Goal: Task Accomplishment & Management: Complete application form

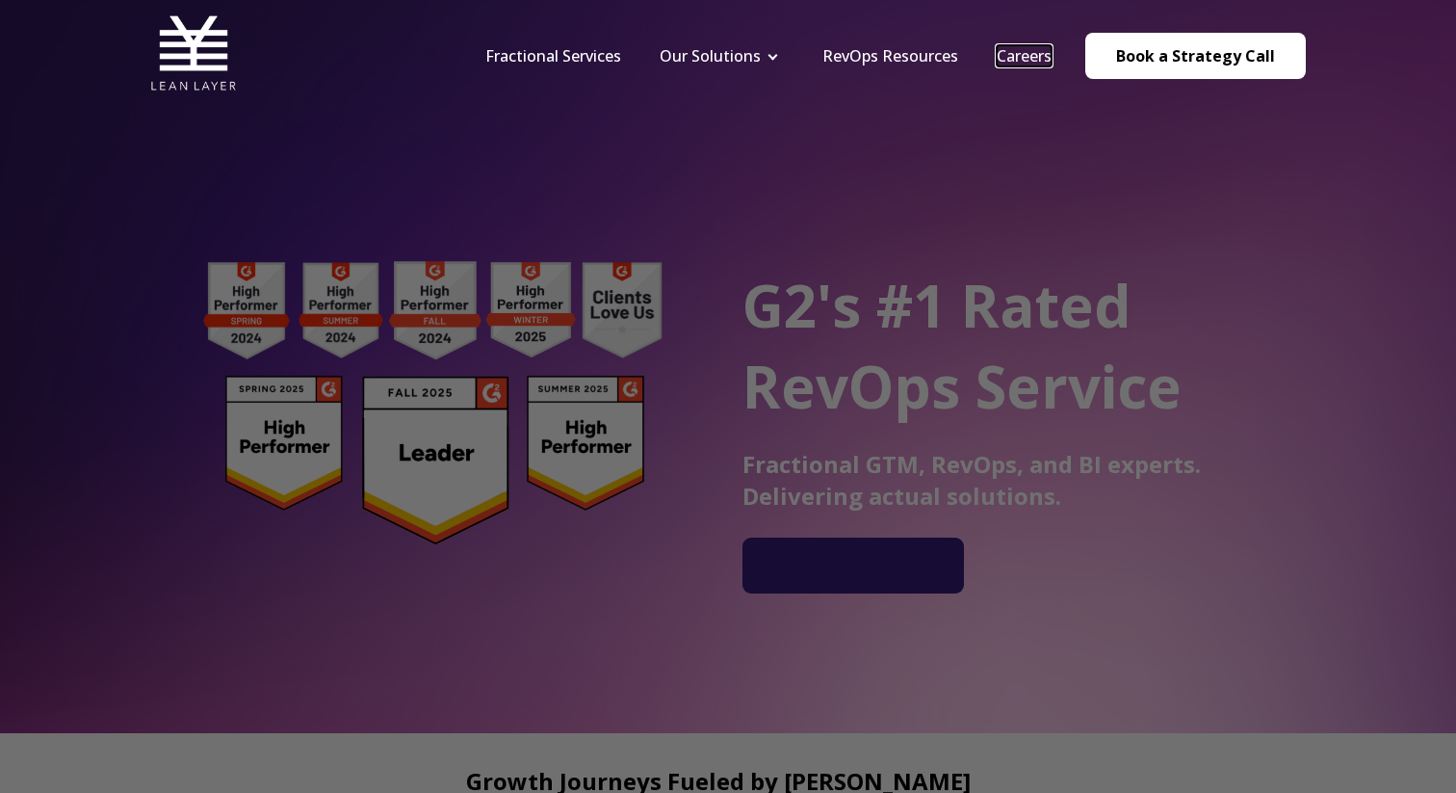
click at [1019, 52] on link "Careers" at bounding box center [1024, 55] width 55 height 21
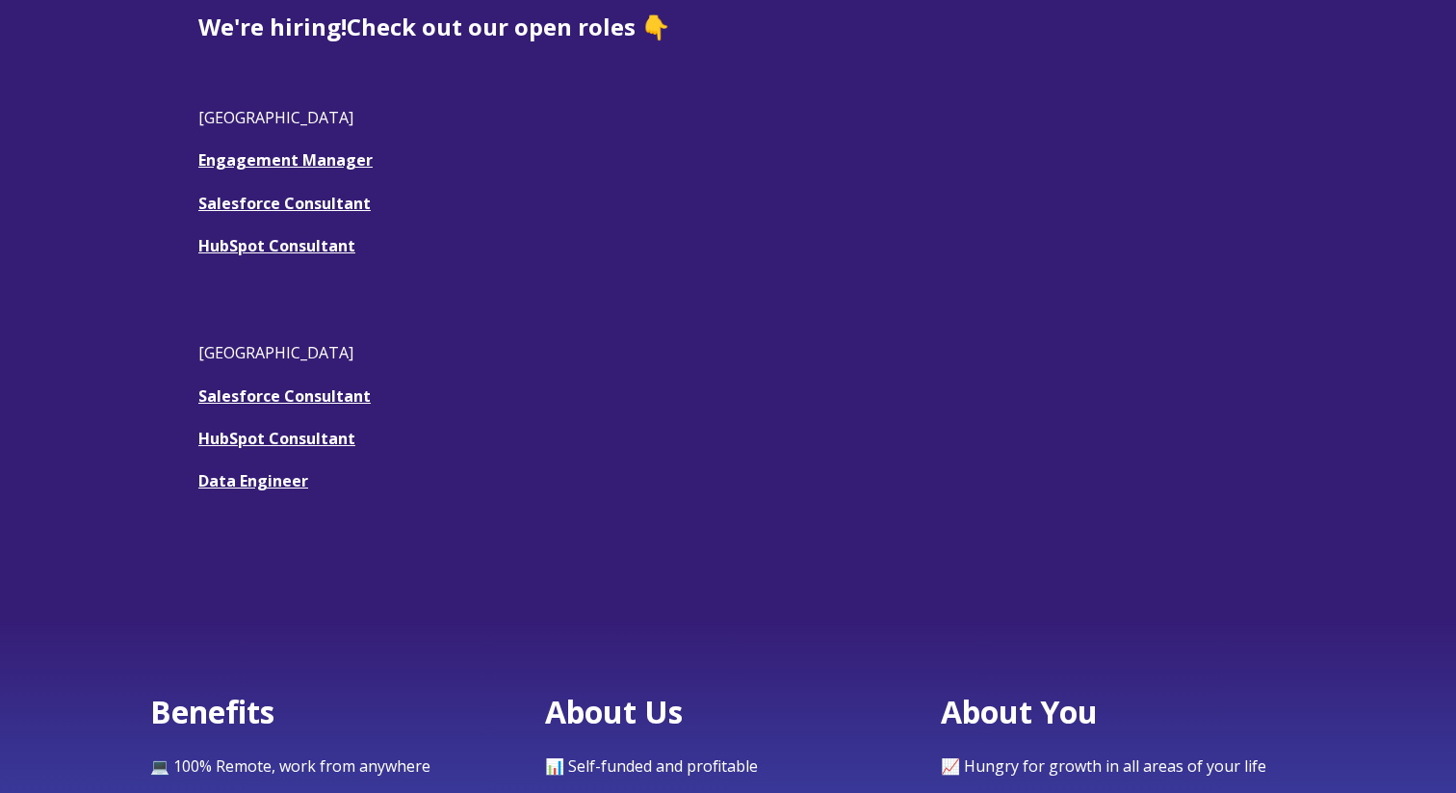
scroll to position [602, 0]
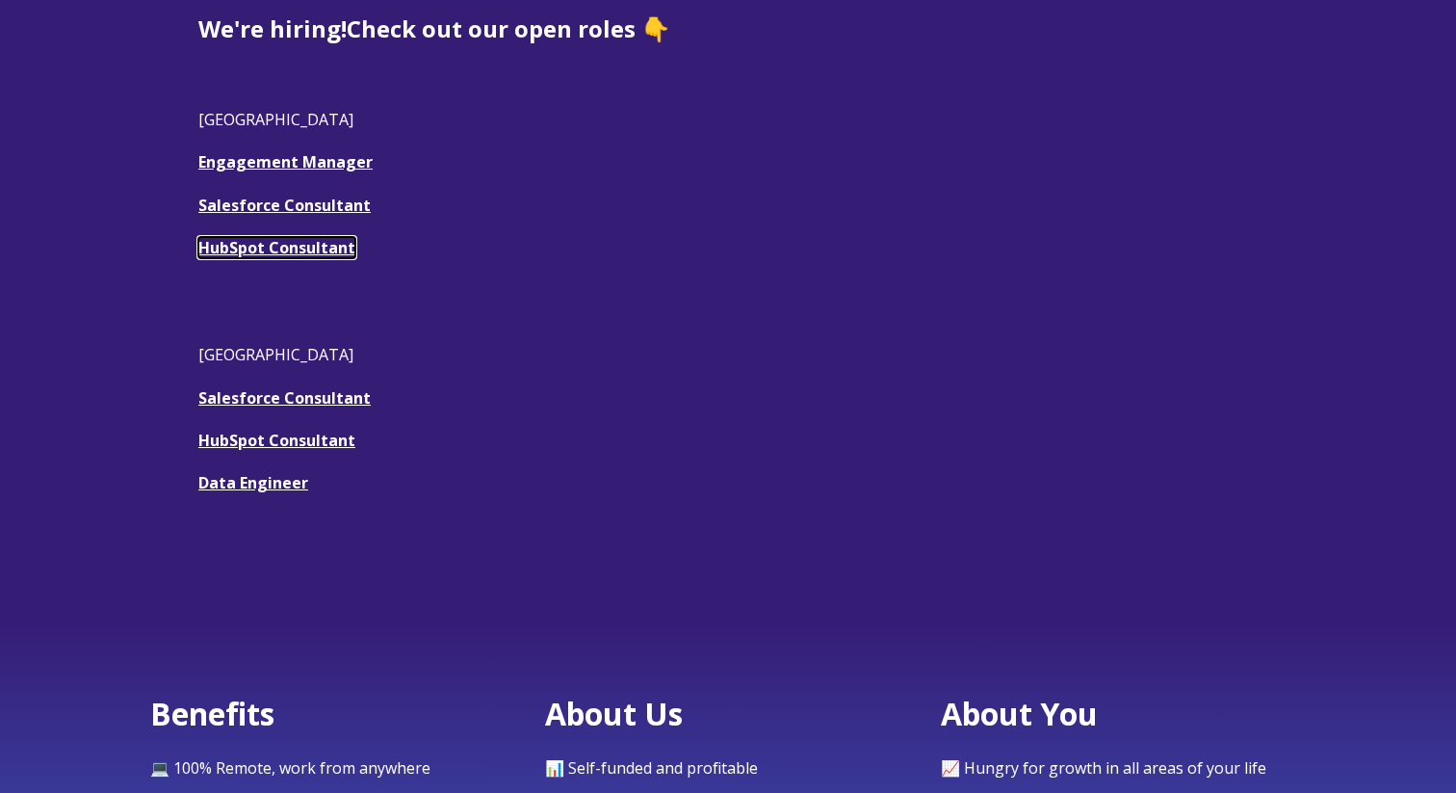
click at [339, 256] on link "HubSpot Consultant" at bounding box center [276, 247] width 157 height 21
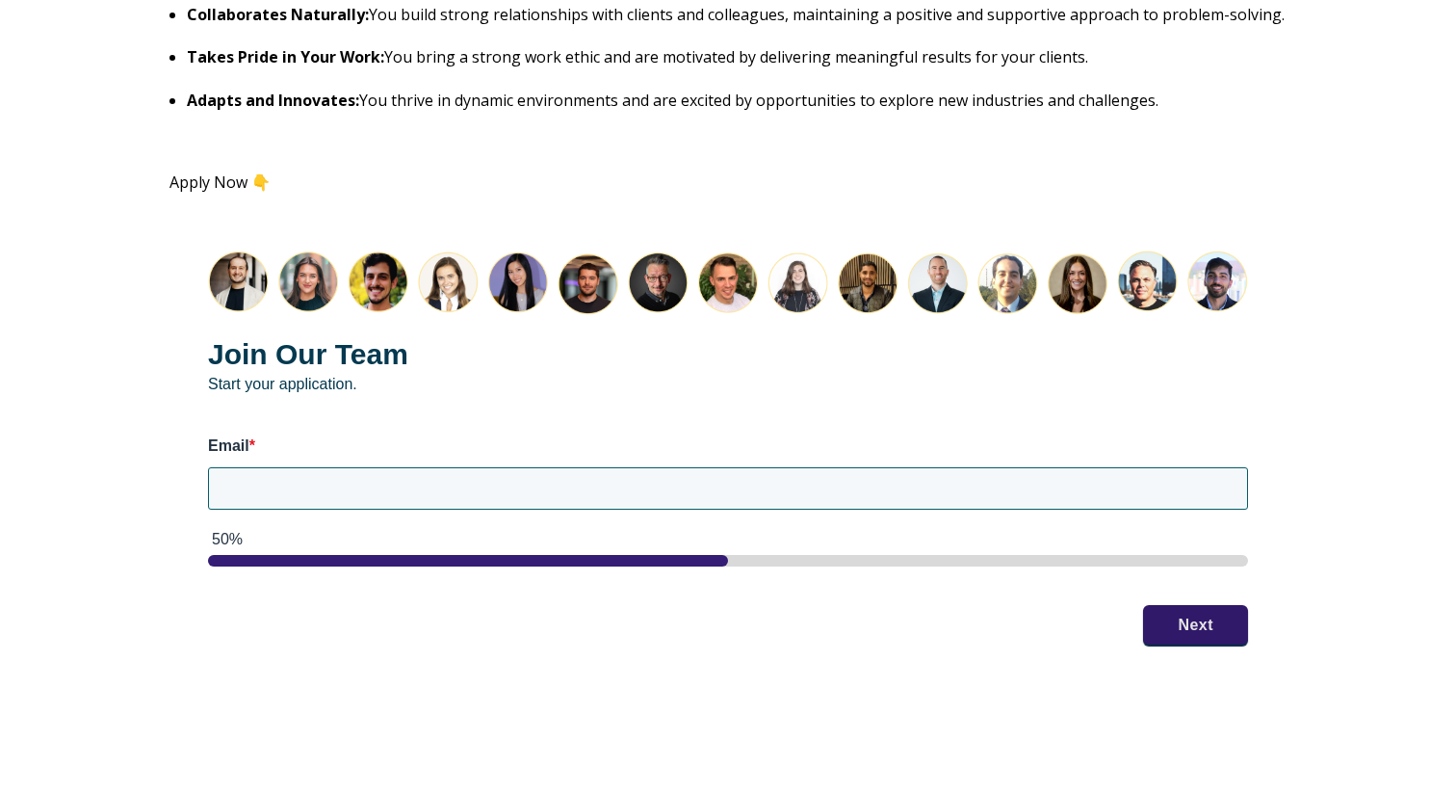
scroll to position [2237, 0]
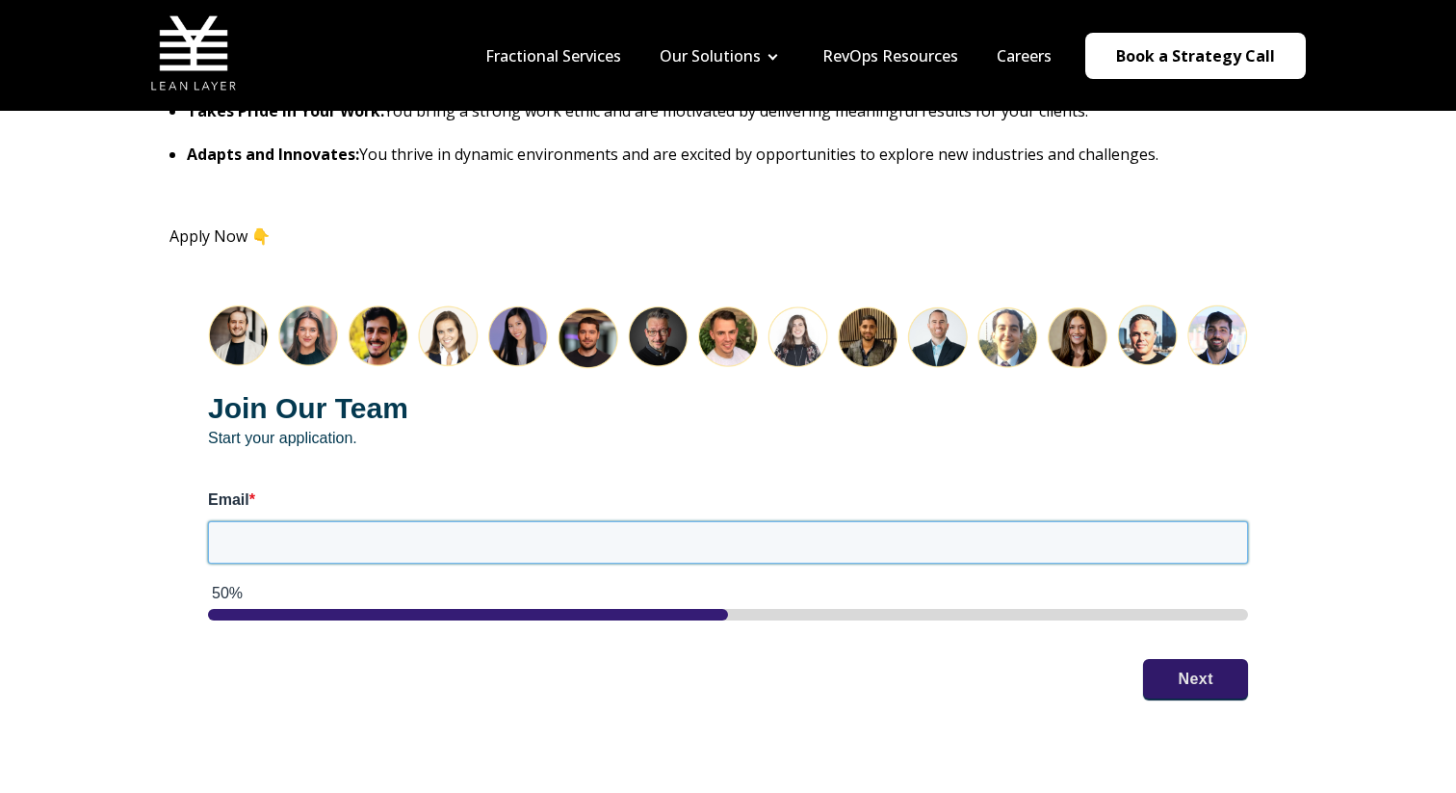
click at [375, 535] on input "Email *" at bounding box center [728, 542] width 1040 height 42
type input "Jake.Cratty1@gmail.com"
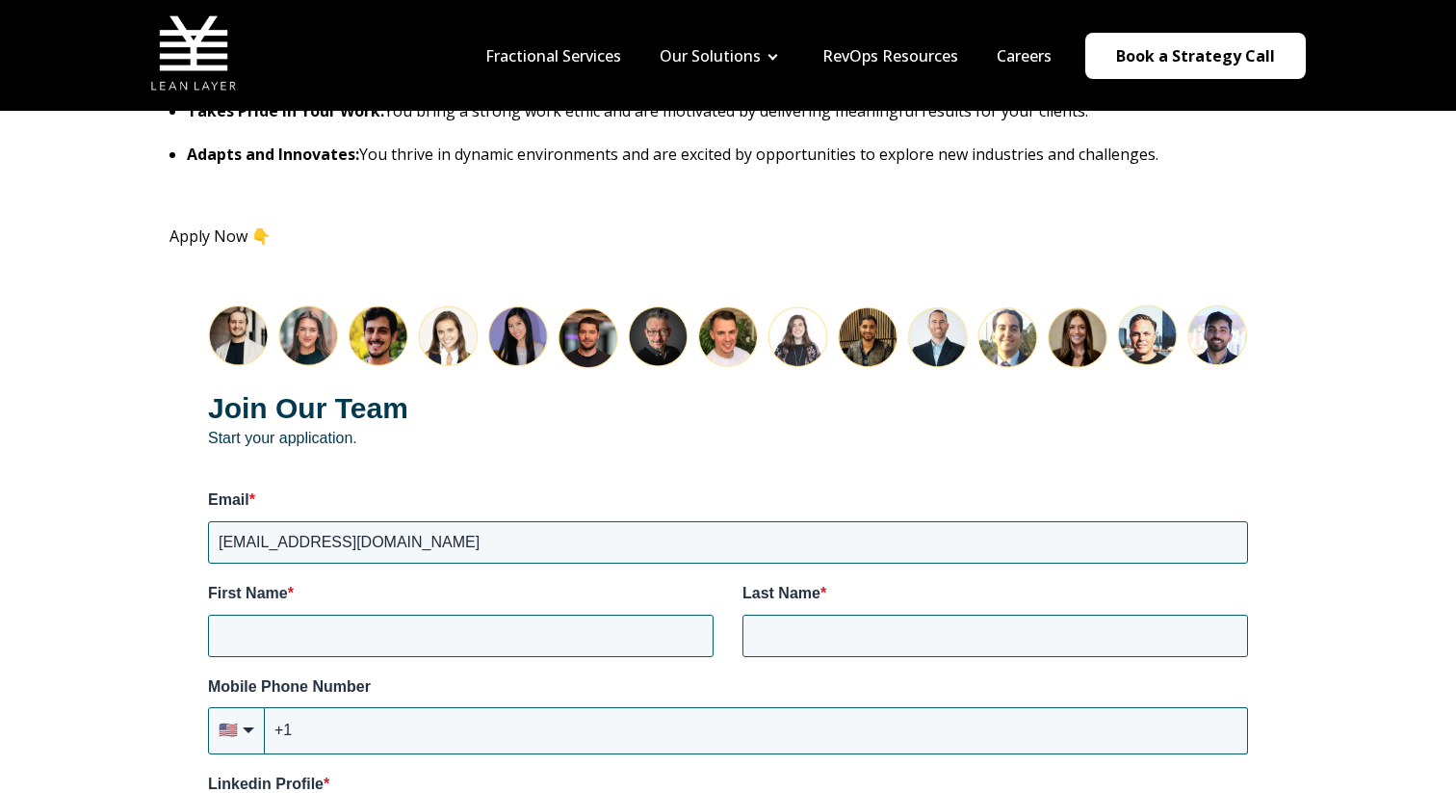
click at [1188, 665] on div "Join Our Team Start your application. Email * Jake.Cratty1@gmail.com First Name…" at bounding box center [728, 769] width 1117 height 1007
click at [517, 638] on input "First Name *" at bounding box center [461, 636] width 506 height 42
type input "Jake"
type input "Cratty"
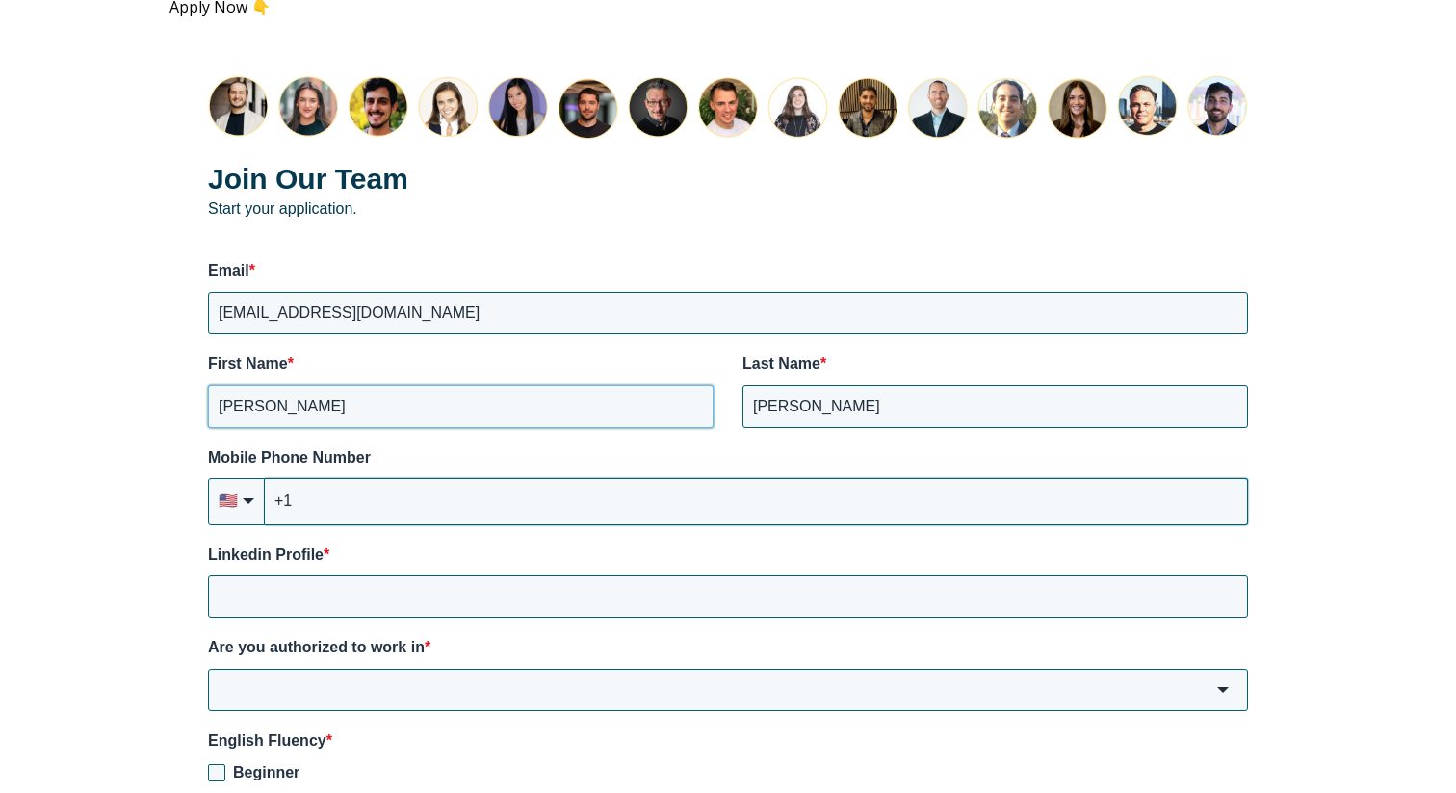
scroll to position [2469, 0]
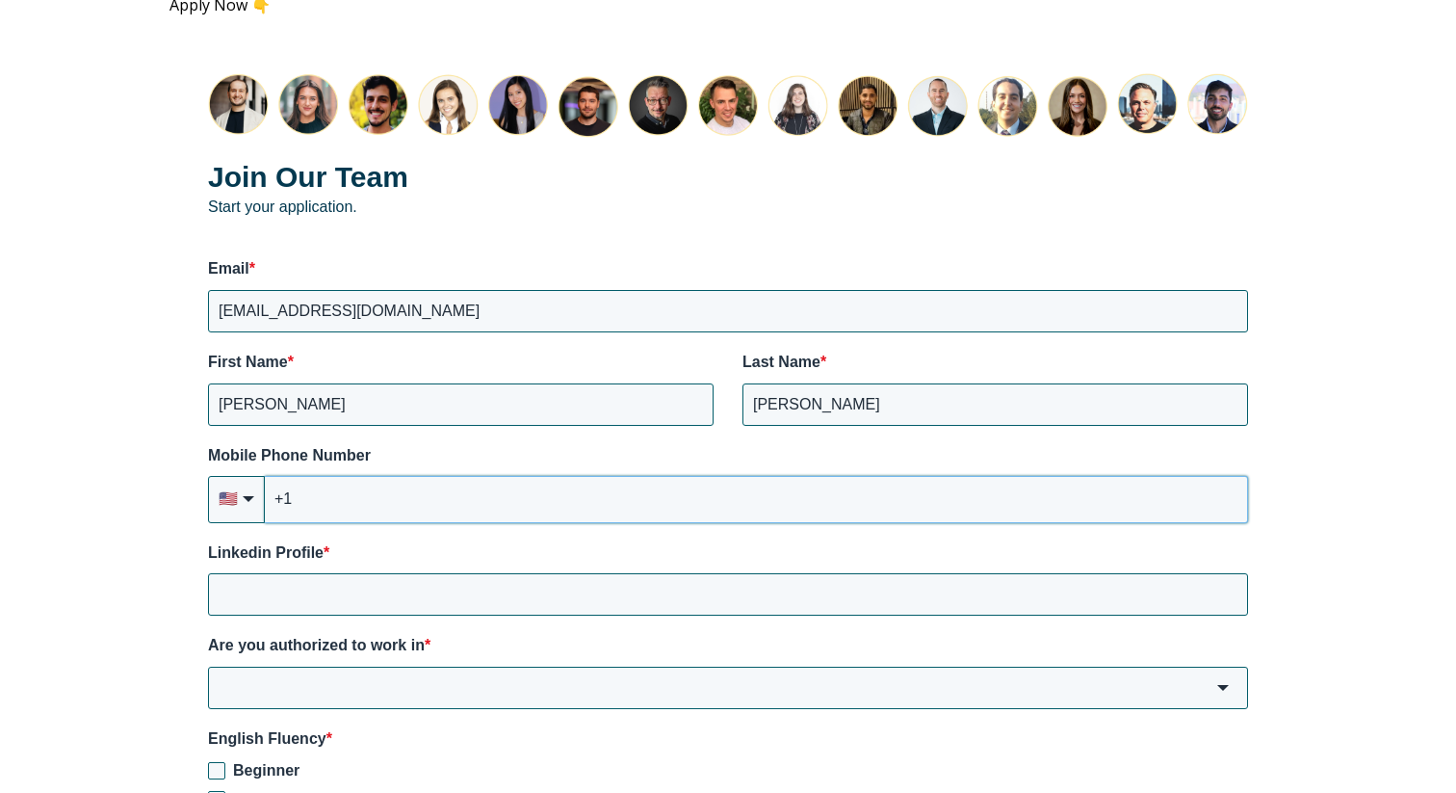
click at [759, 511] on input "+1" at bounding box center [756, 499] width 983 height 46
click at [759, 510] on input "+1" at bounding box center [756, 499] width 983 height 46
type input "+1 (610) 500-0102"
click at [700, 621] on div "Join Our Team Start your application. Email * Jake.Cratty1@gmail.com First Name…" at bounding box center [728, 538] width 1117 height 1007
click at [700, 593] on input "Linkedin Profile *" at bounding box center [728, 594] width 1040 height 42
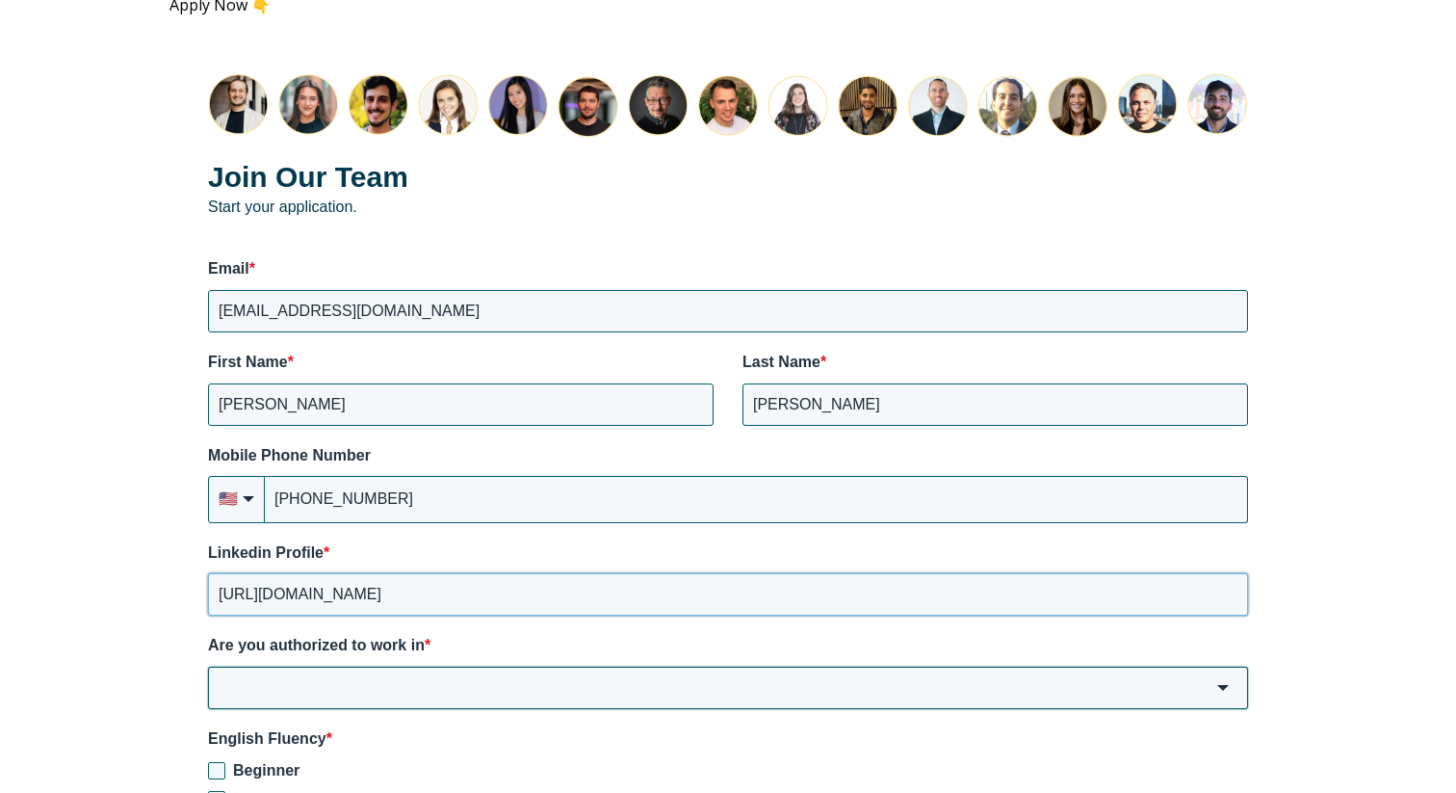
type input "https://www.linkedin.com/in/thejakecratty"
click at [638, 688] on input "Are you authorized to work in *" at bounding box center [728, 688] width 1040 height 42
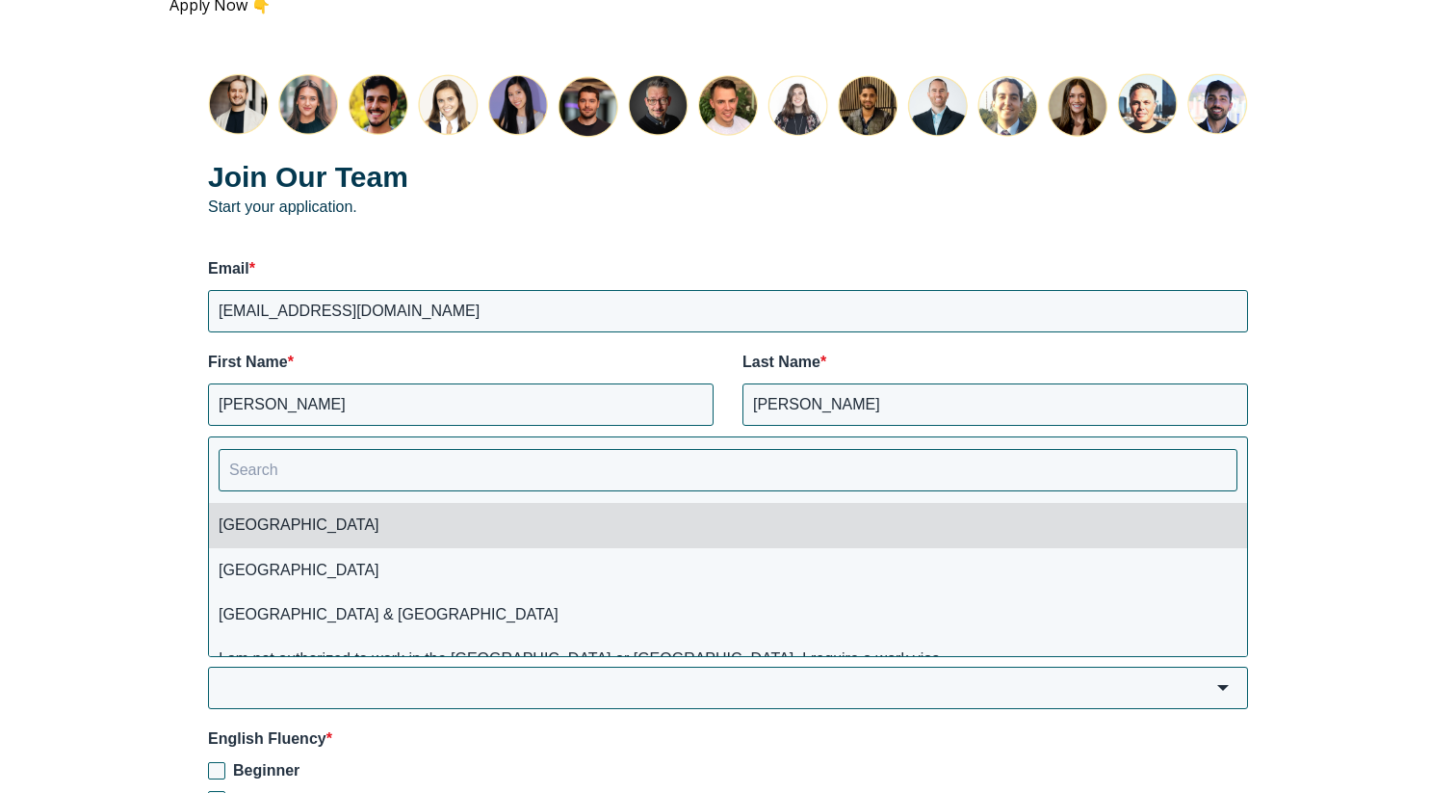
click at [571, 536] on li "[GEOGRAPHIC_DATA]" at bounding box center [728, 525] width 1038 height 44
type input "[GEOGRAPHIC_DATA]"
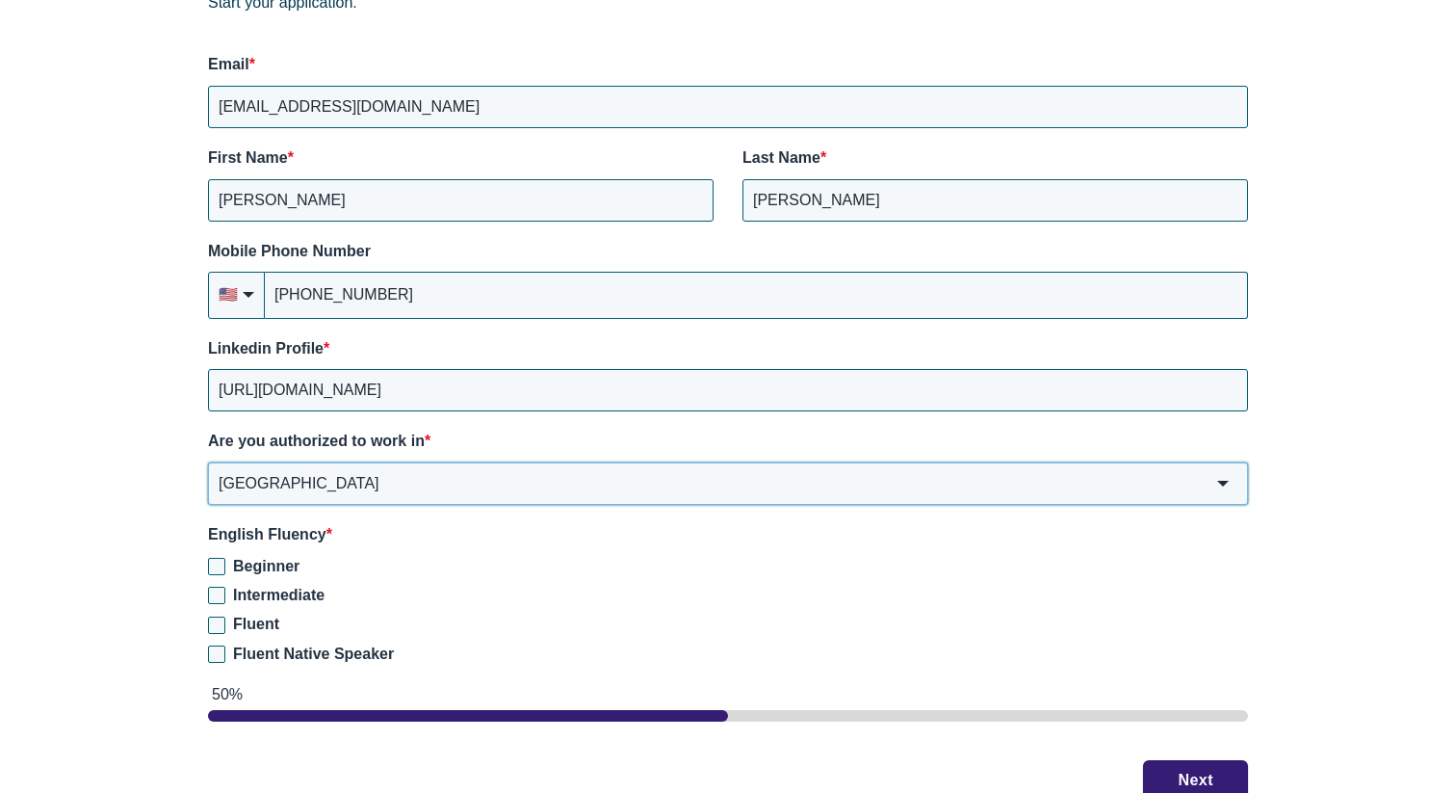
scroll to position [2710, 0]
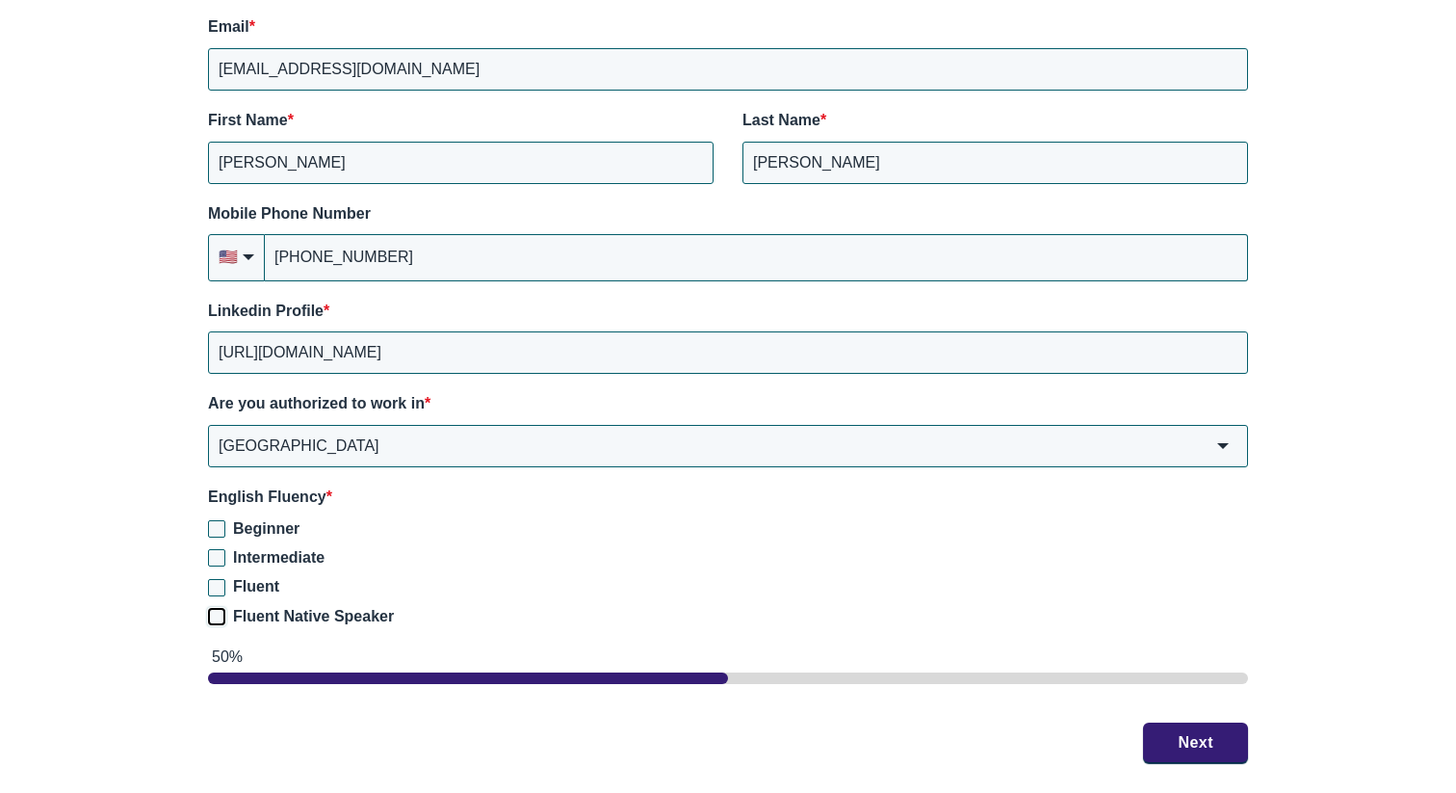
click at [213, 618] on input "Fluent Native Speaker" at bounding box center [216, 616] width 17 height 17
checkbox input "true"
click at [1151, 731] on button "Next" at bounding box center [1195, 741] width 105 height 40
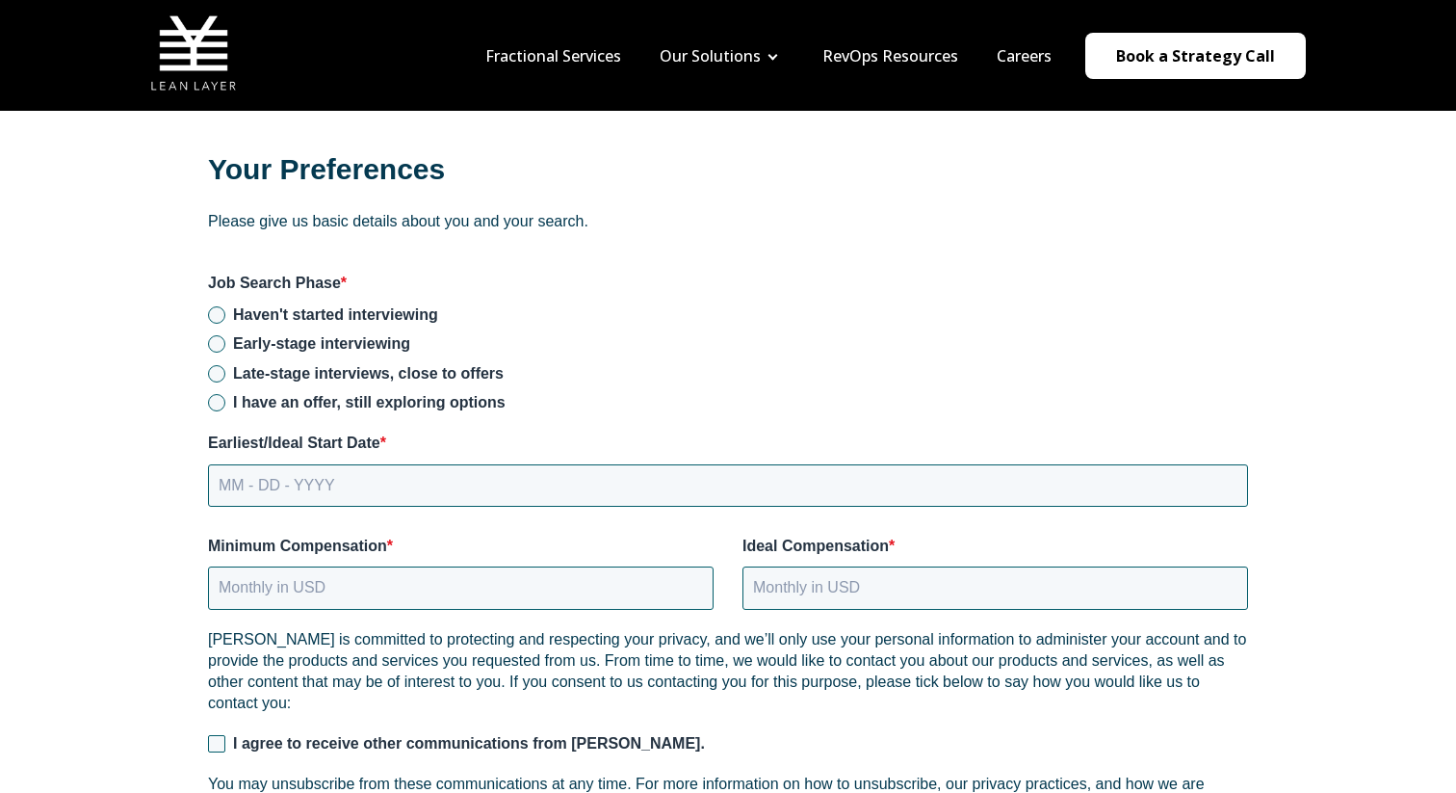
scroll to position [2383, 0]
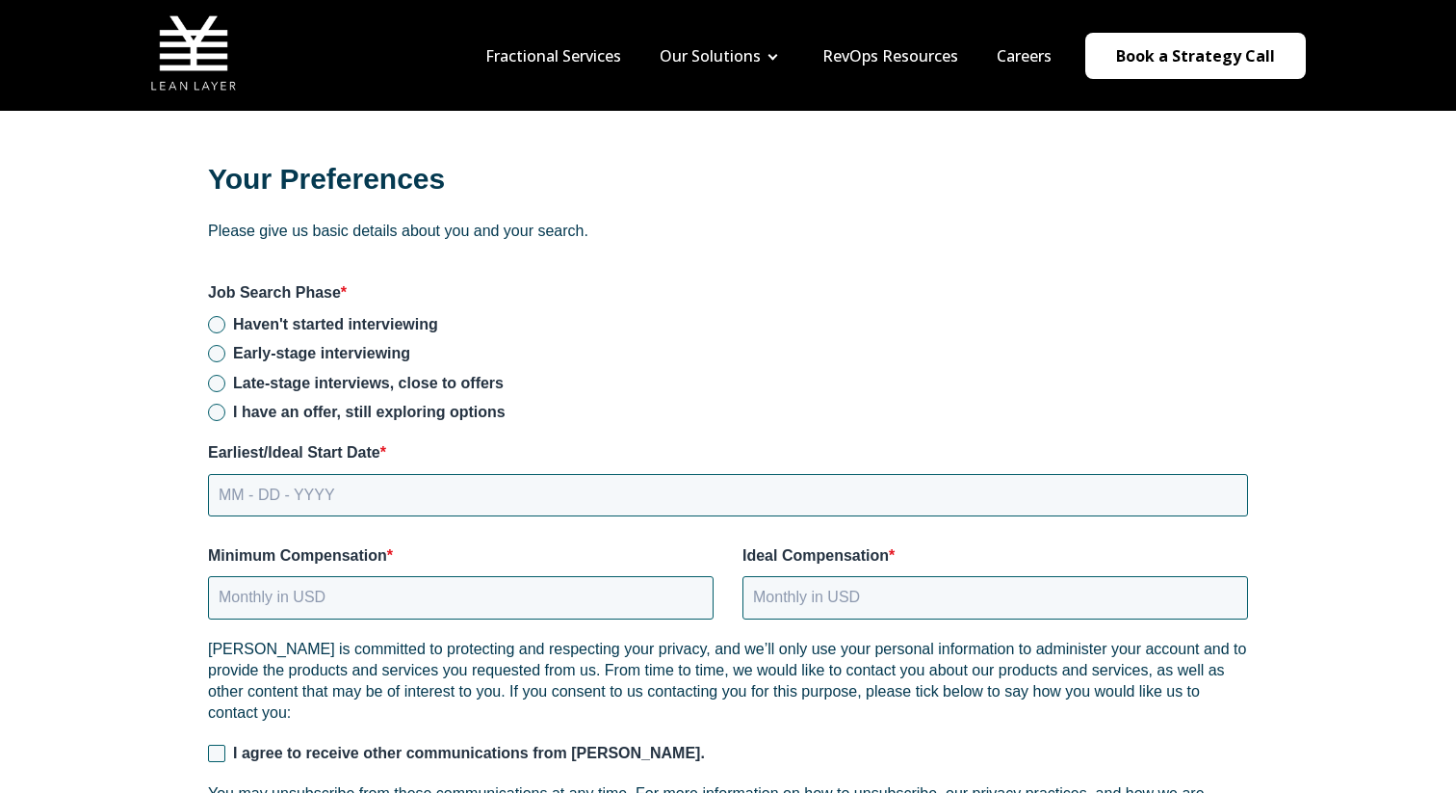
click at [355, 359] on span "Early-stage interviewing" at bounding box center [321, 353] width 177 height 16
click at [225, 359] on input "Early-stage interviewing" at bounding box center [216, 353] width 17 height 17
radio input "true"
click at [353, 479] on input "MM - DD - YYYY" at bounding box center [728, 495] width 1040 height 42
type input "09 - 15 - 2025"
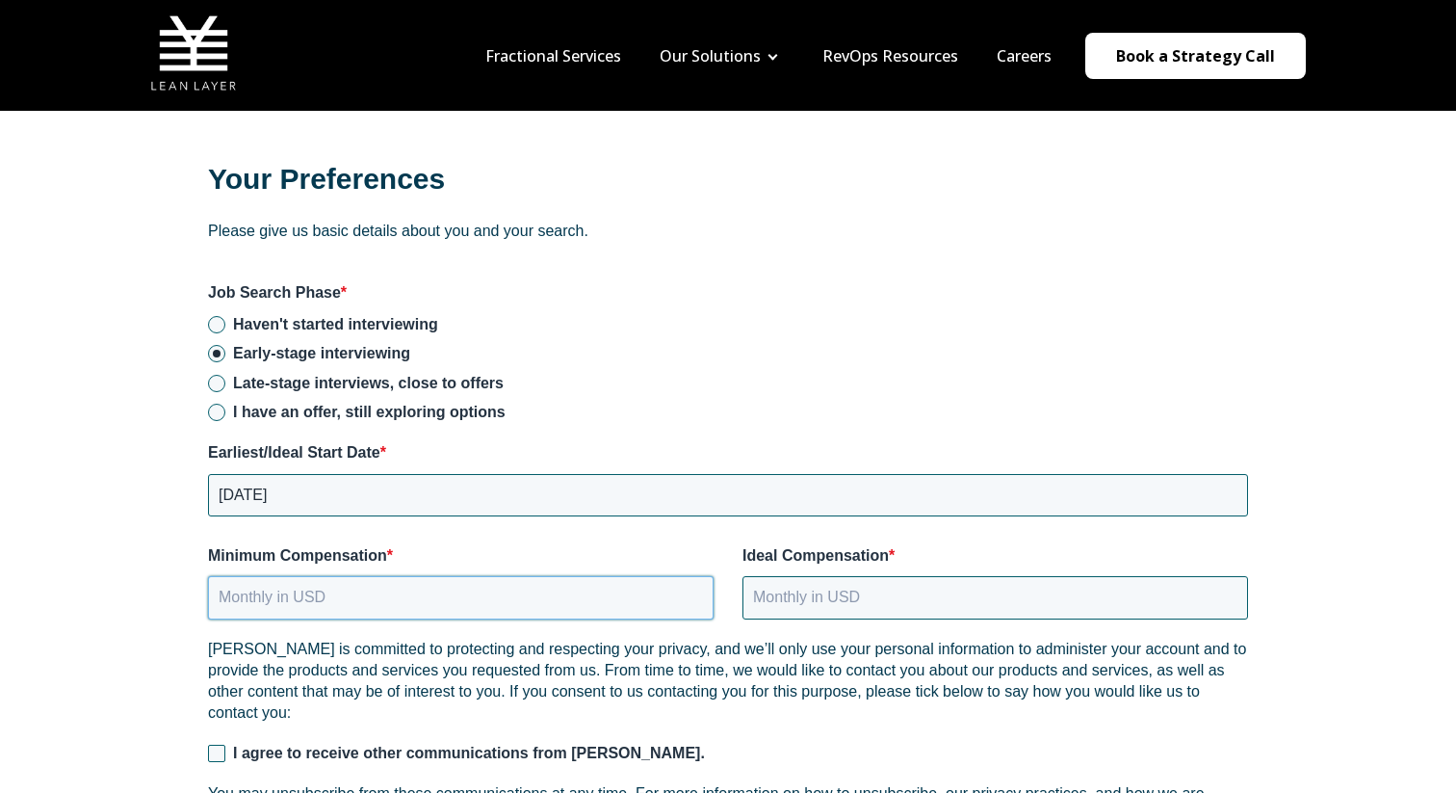
click at [678, 594] on input "Minimum Compensation *" at bounding box center [461, 597] width 506 height 42
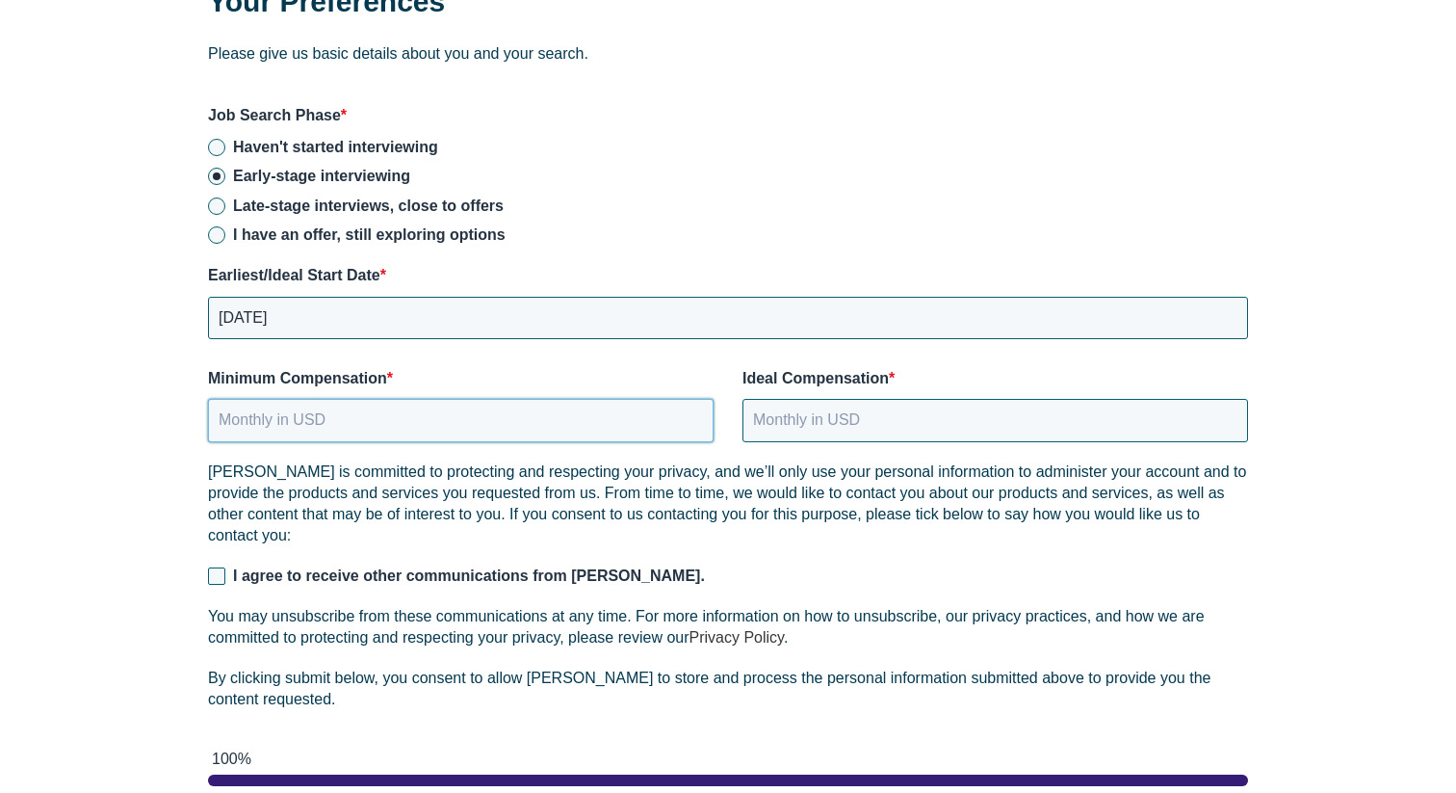
scroll to position [2588, 0]
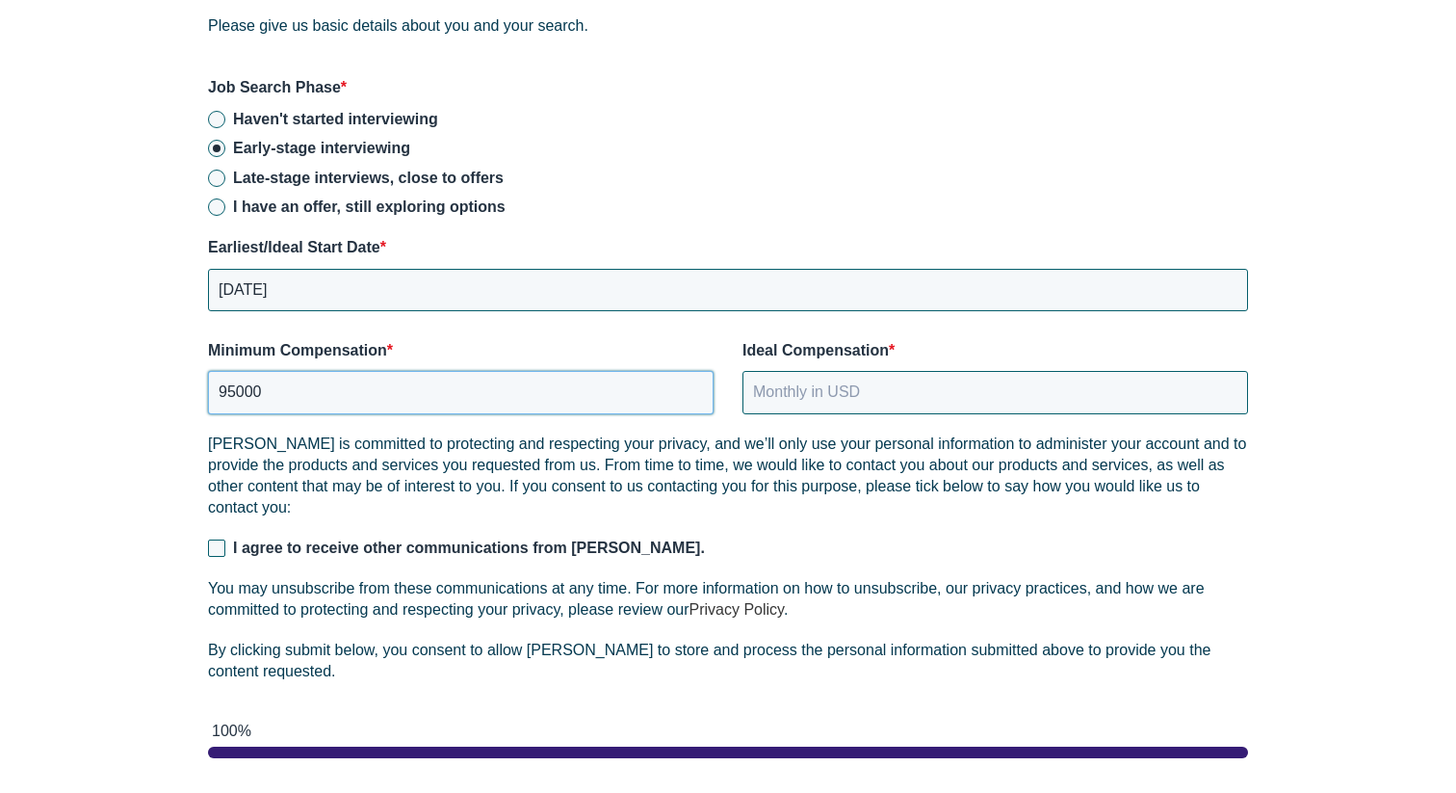
type input "95000"
click at [874, 422] on div "Your Preferences Please give us basic details about you and your search. Job Se…" at bounding box center [728, 394] width 1117 height 959
click at [874, 393] on input "Ideal Compensation *" at bounding box center [996, 392] width 506 height 42
type input "110000"
click at [542, 543] on span "I agree to receive other communications from Lean Layer." at bounding box center [469, 547] width 472 height 16
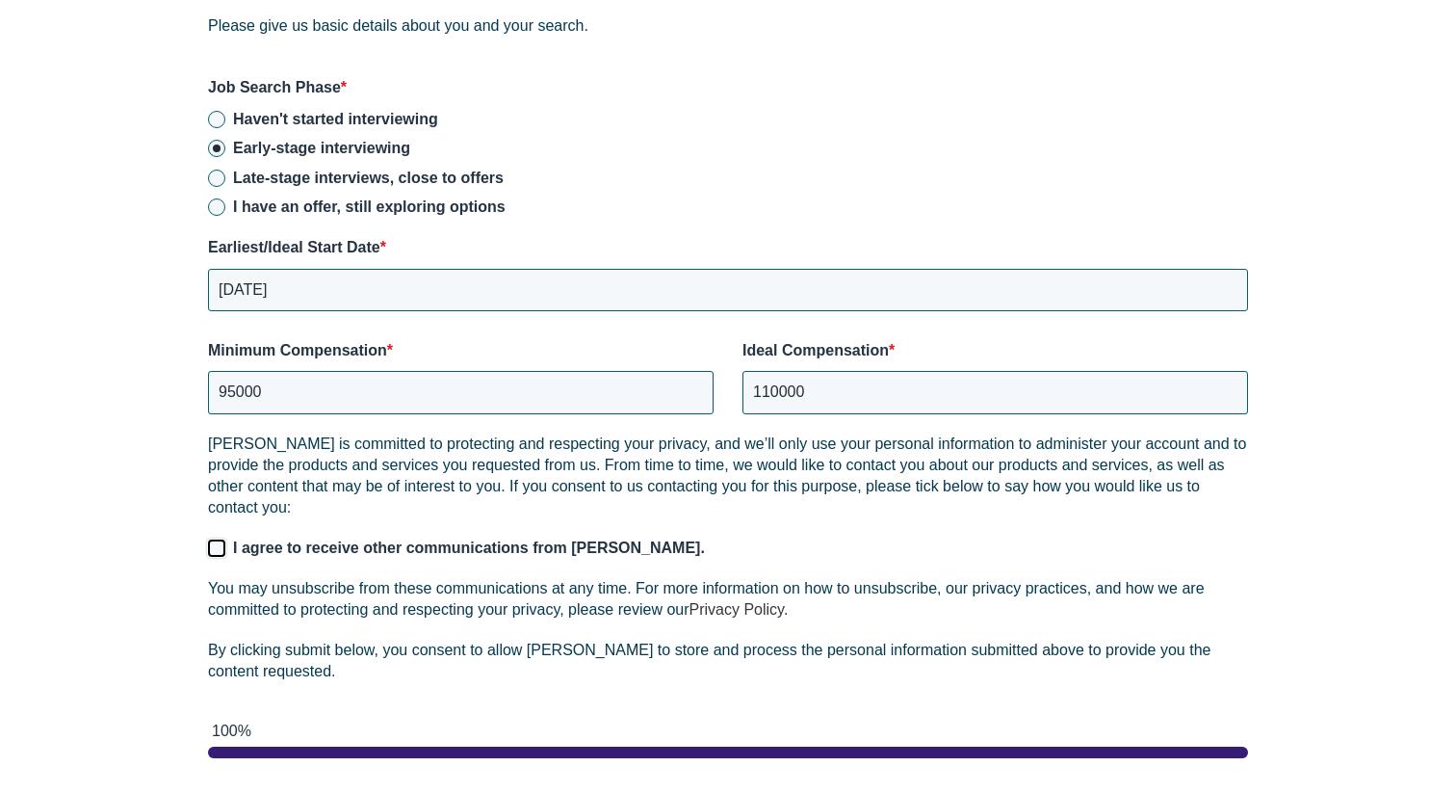
click at [225, 543] on input "I agree to receive other communications from Lean Layer." at bounding box center [216, 547] width 17 height 17
checkbox input "true"
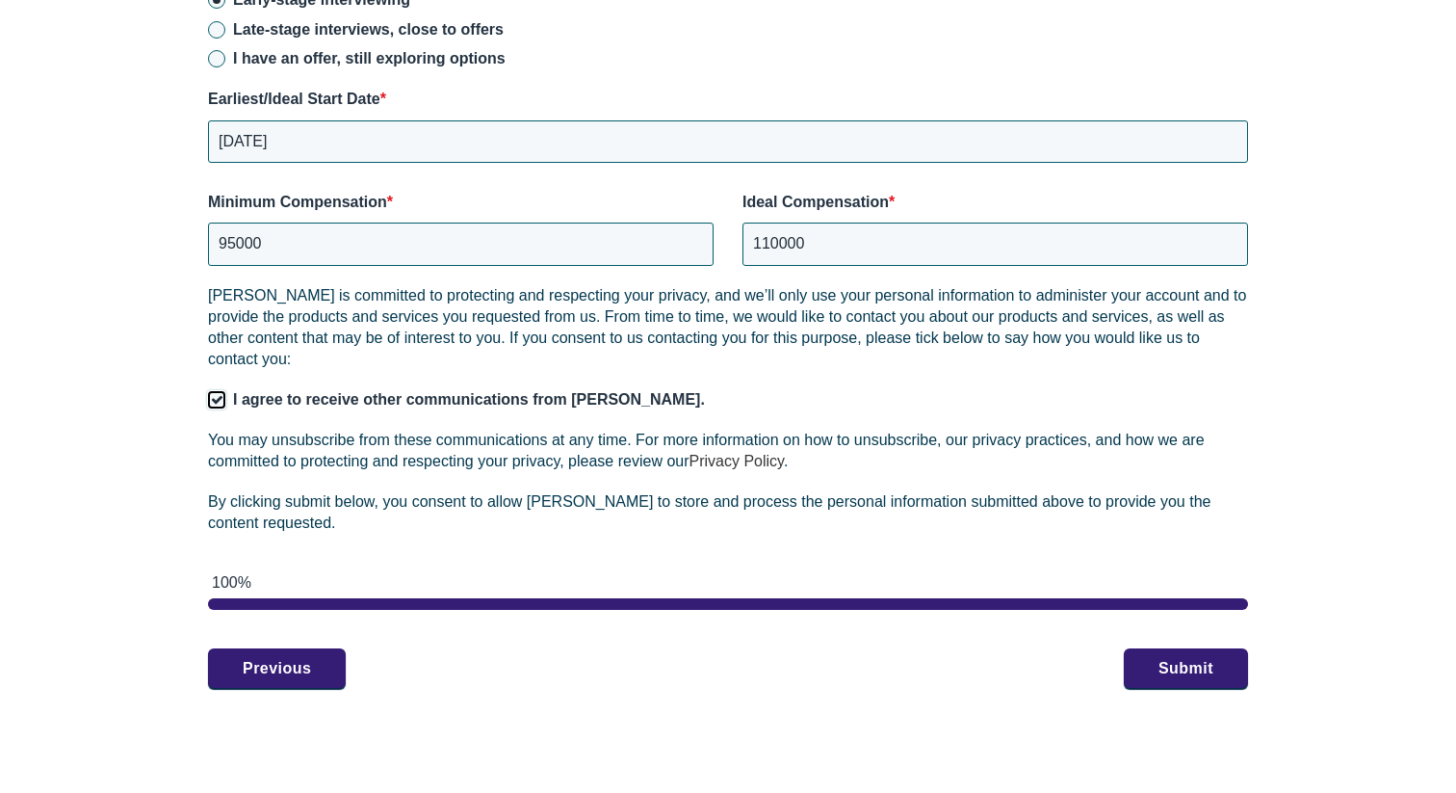
scroll to position [2744, 0]
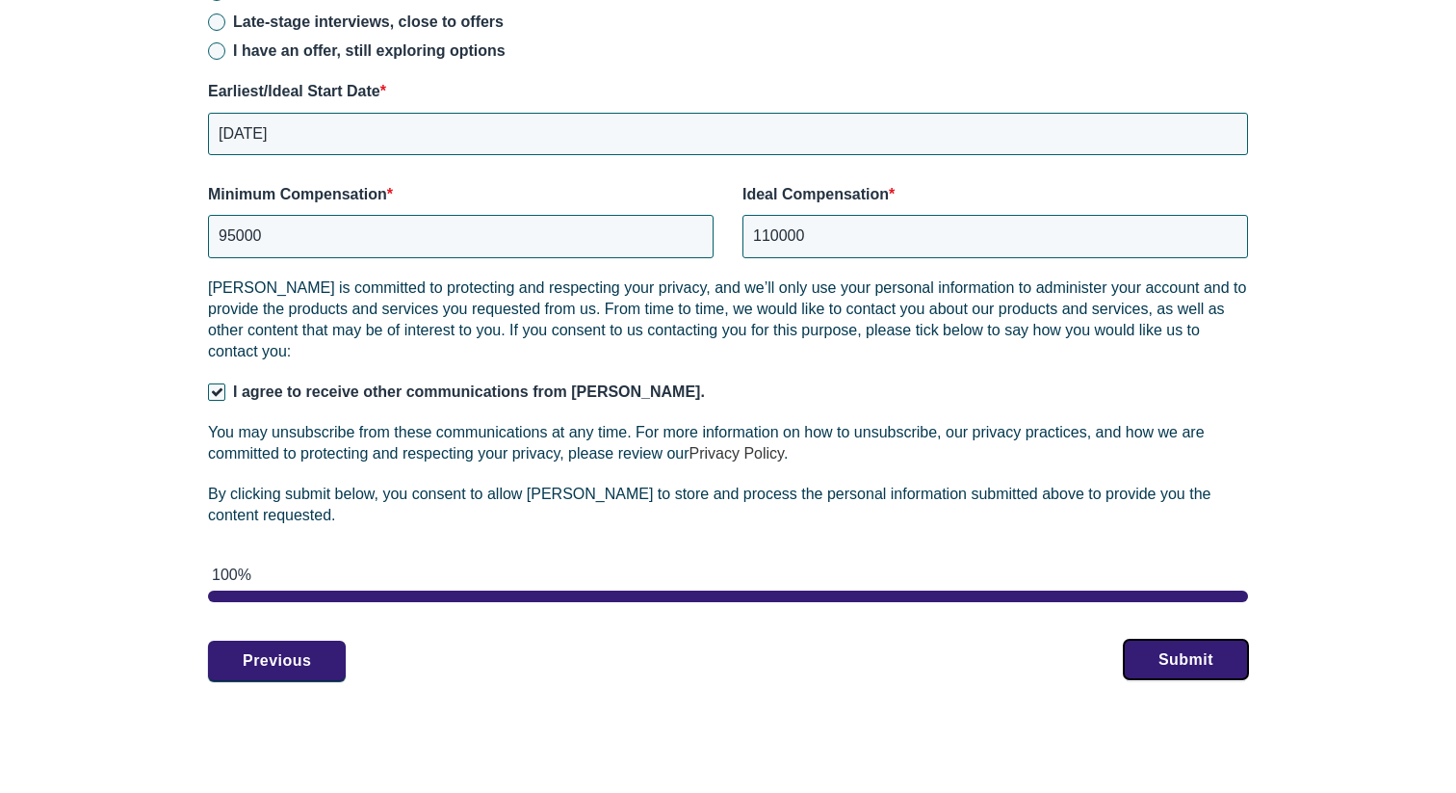
click at [1144, 641] on button "Submit" at bounding box center [1186, 660] width 124 height 40
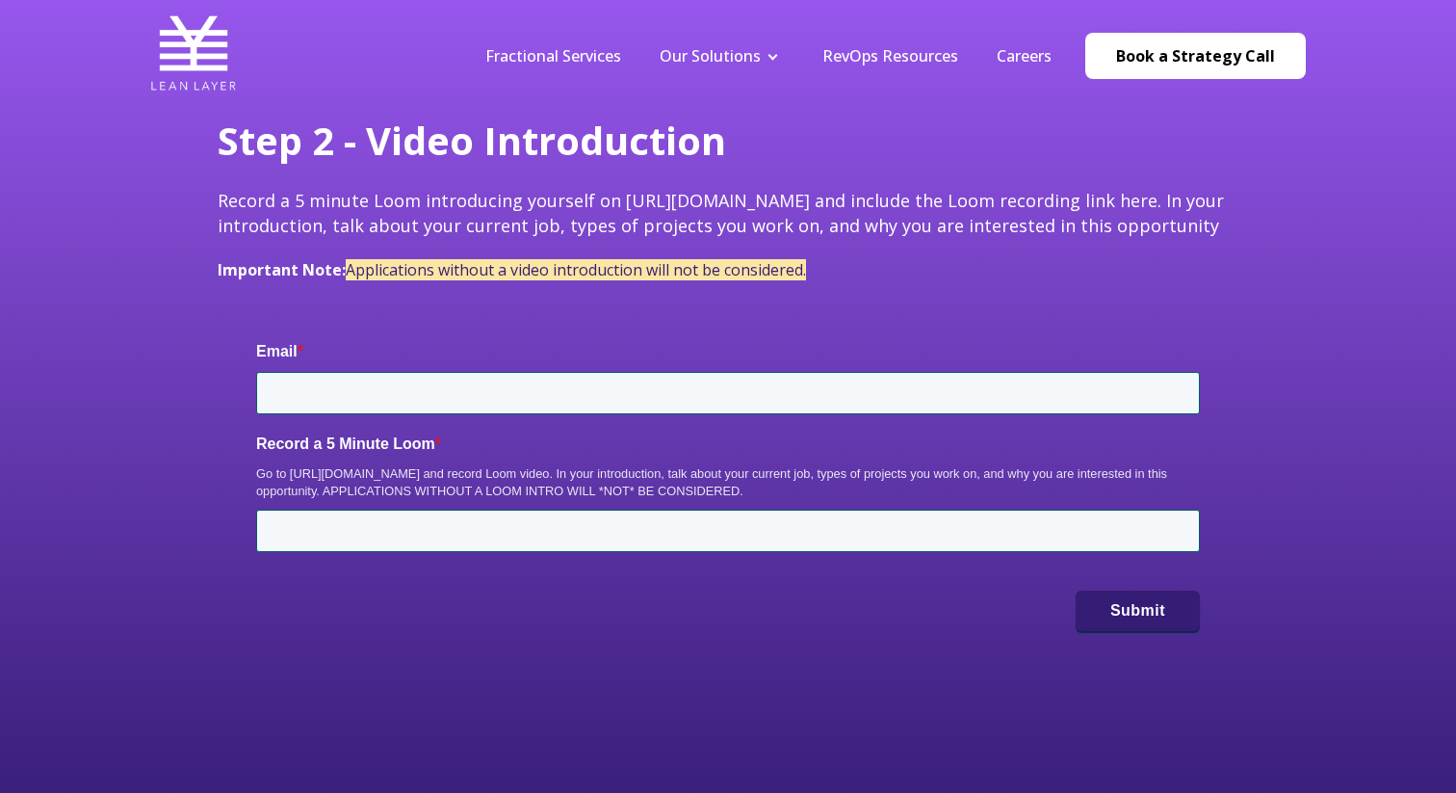
type input "Jake.Cratty1@gmail.com"
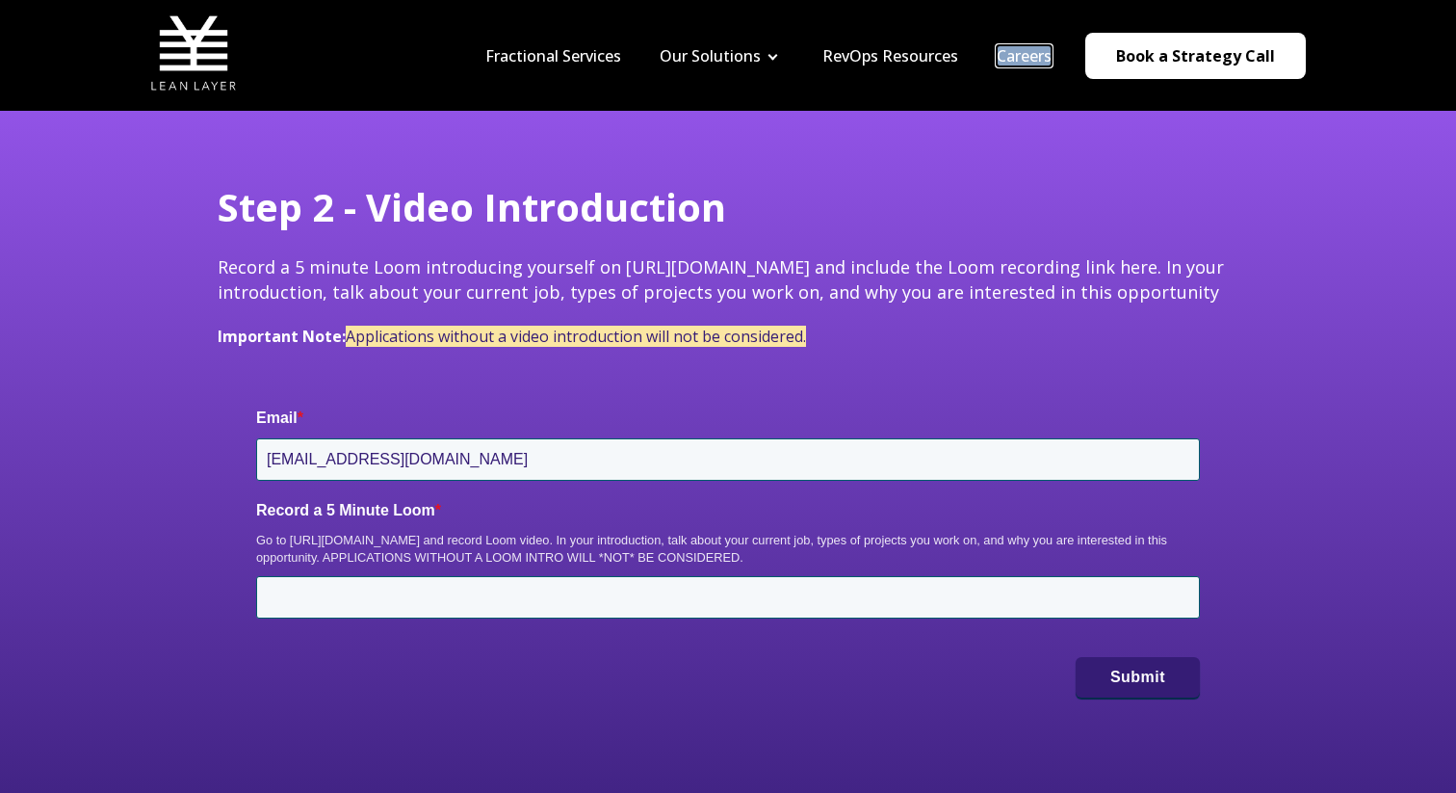
scroll to position [107, 0]
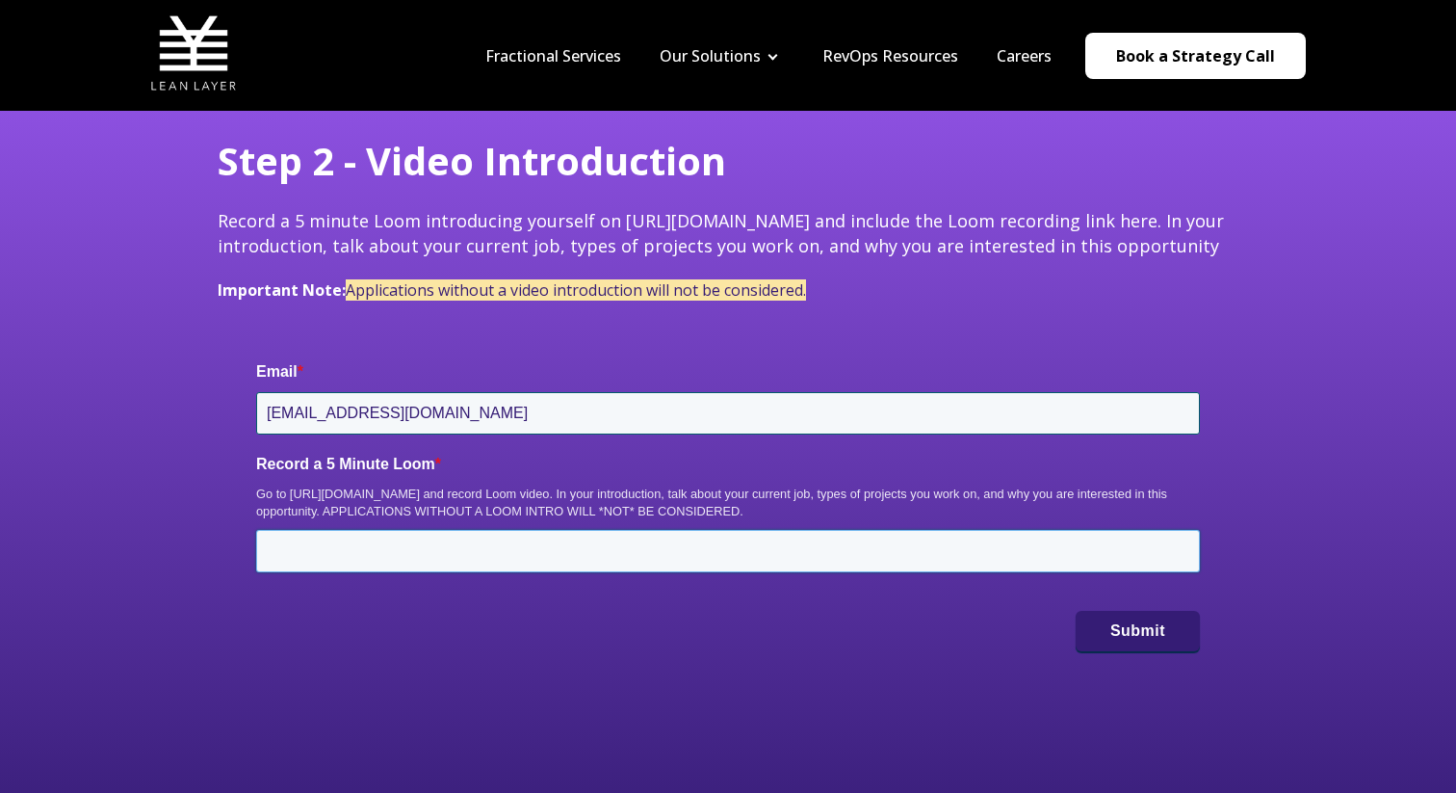
click at [974, 554] on input "Record a 5 Minute Loom *" at bounding box center [728, 551] width 944 height 42
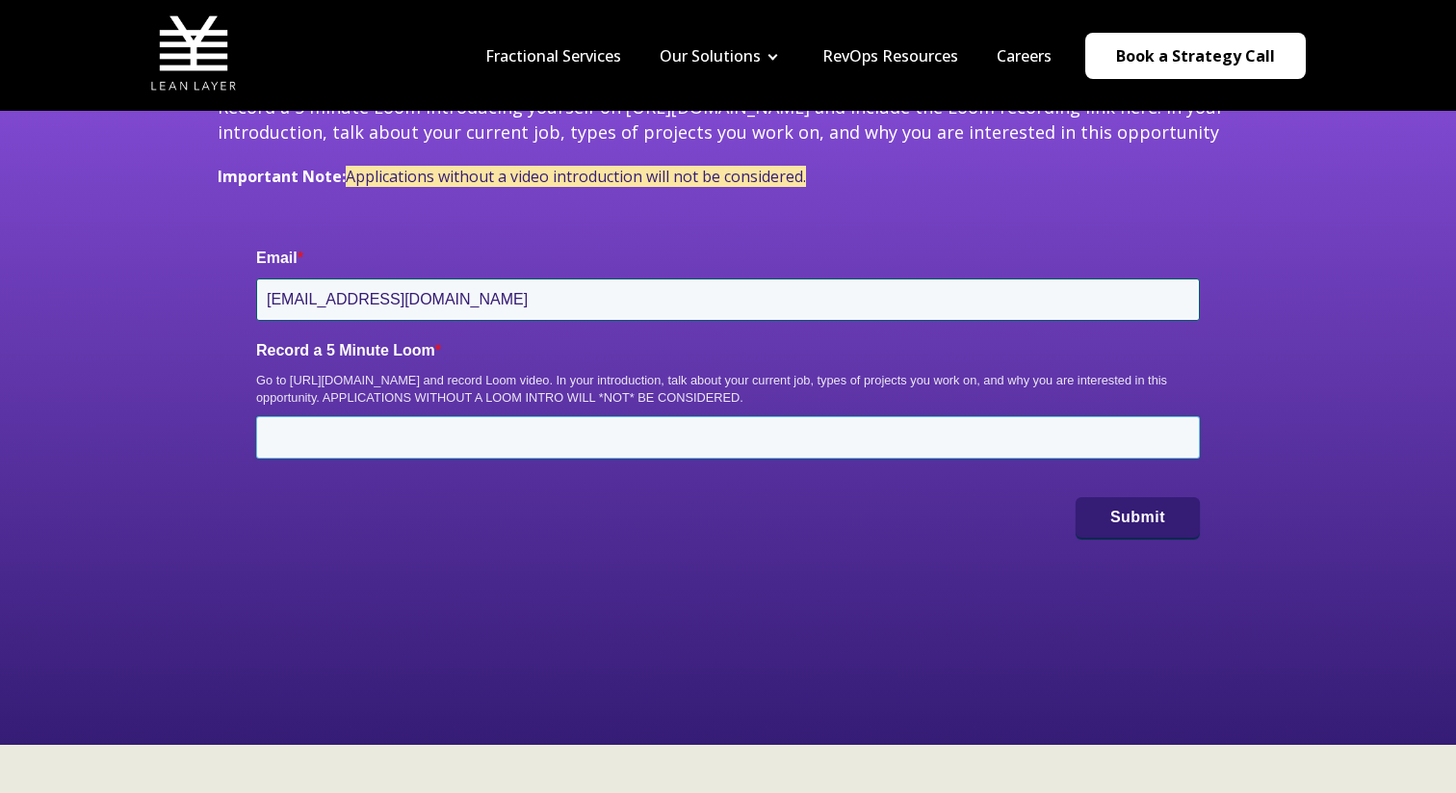
scroll to position [224, 0]
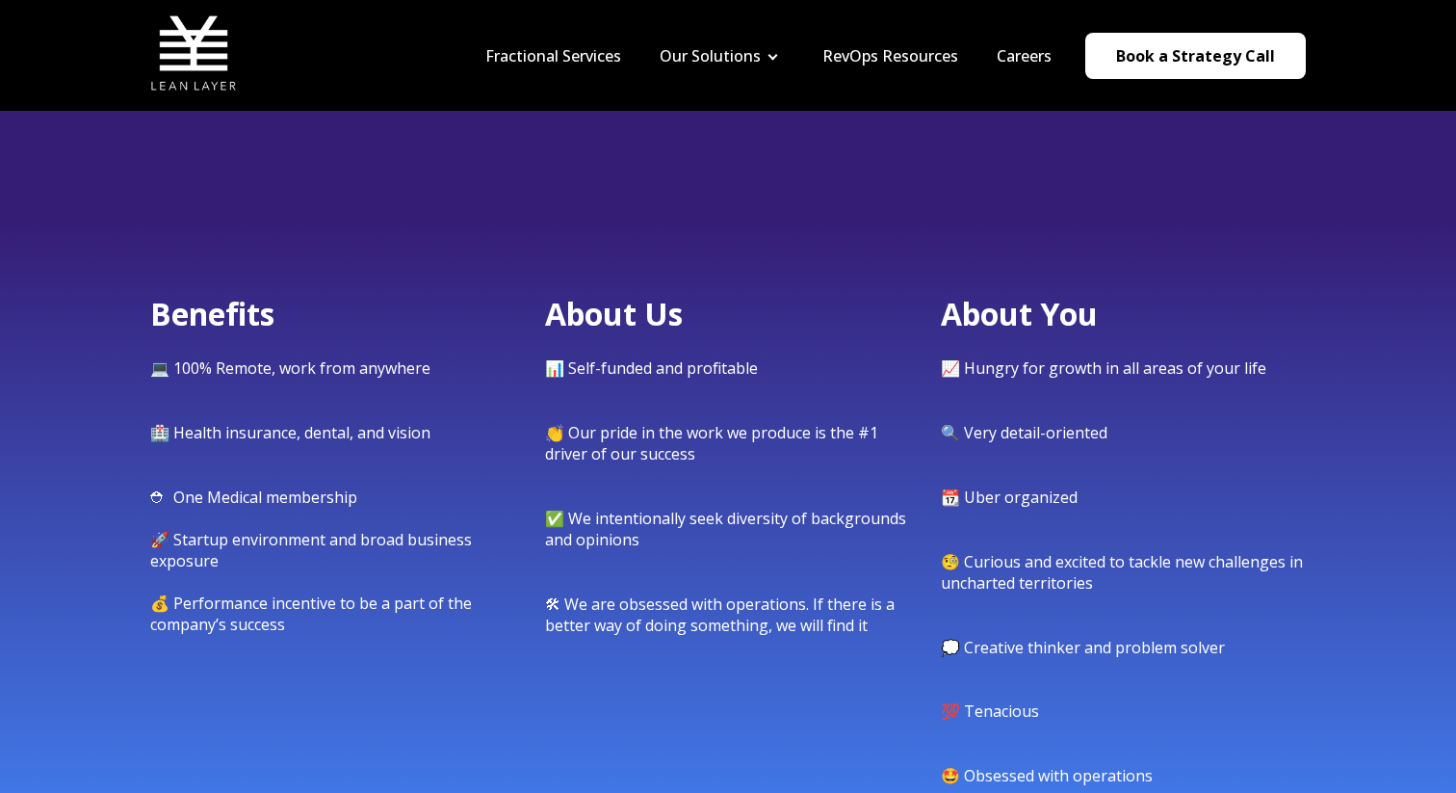
scroll to position [1001, 0]
